Goal: Task Accomplishment & Management: Use online tool/utility

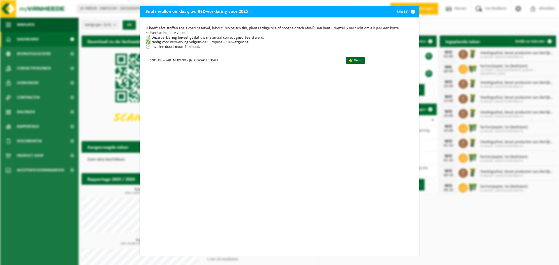
click at [410, 10] on span "button" at bounding box center [413, 12] width 12 height 12
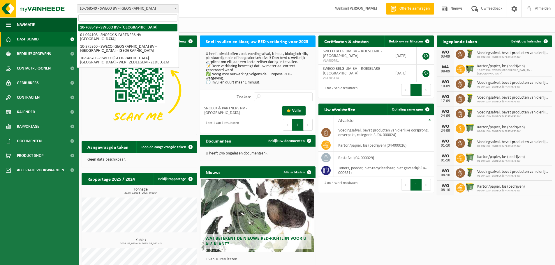
click at [175, 7] on span at bounding box center [176, 9] width 6 height 8
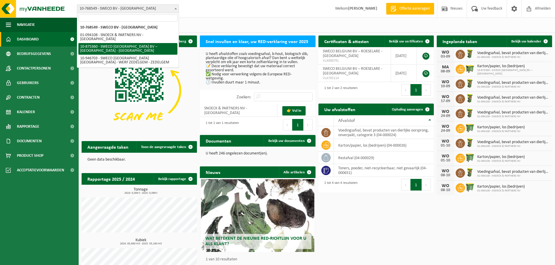
select select "107445"
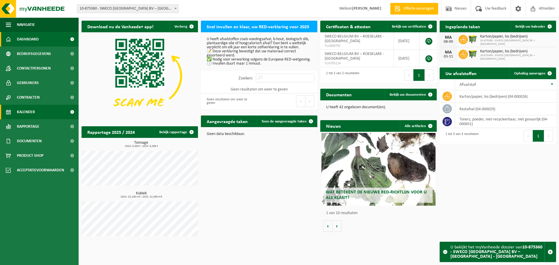
click at [27, 111] on span "Kalender" at bounding box center [26, 112] width 18 height 15
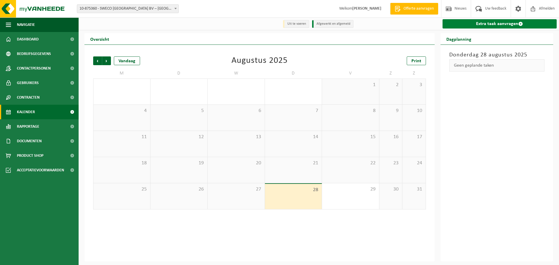
click at [458, 25] on link "Extra taak aanvragen" at bounding box center [499, 23] width 114 height 9
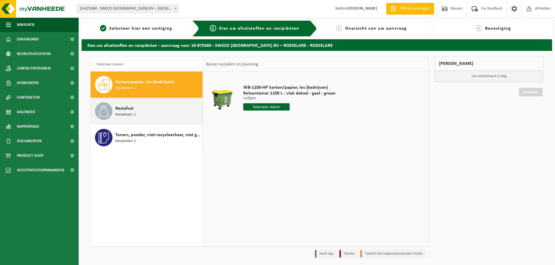
click at [114, 106] on div "Restafval Recipiënten: 1" at bounding box center [147, 111] width 112 height 26
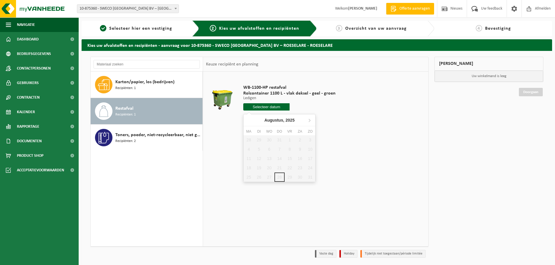
click at [253, 108] on input "text" at bounding box center [266, 106] width 46 height 7
click at [309, 121] on icon at bounding box center [309, 120] width 1 height 3
click at [246, 147] on div "8" at bounding box center [248, 149] width 10 height 9
type input "Van 2025-09-08"
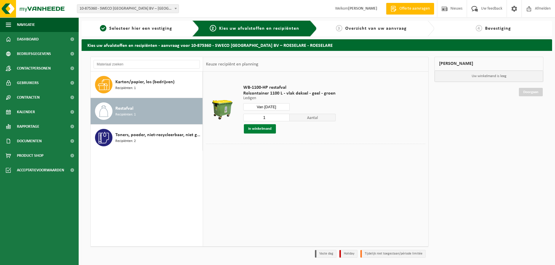
click at [263, 130] on button "In winkelmand" at bounding box center [260, 128] width 32 height 9
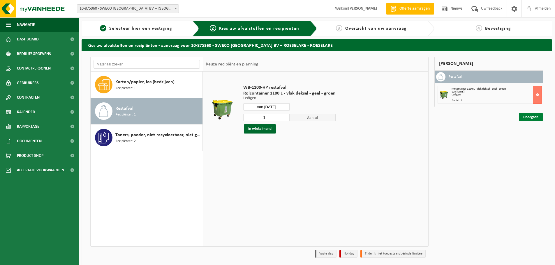
click at [526, 119] on link "Doorgaan" at bounding box center [530, 117] width 24 height 8
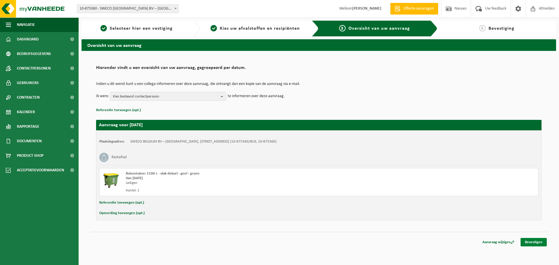
click at [535, 242] on link "Bevestigen" at bounding box center [533, 242] width 26 height 8
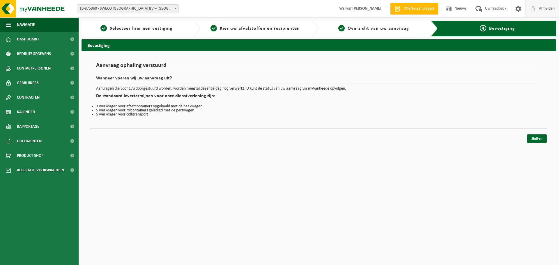
click at [537, 7] on span "Afmelden" at bounding box center [546, 8] width 19 height 17
